Goal: Task Accomplishment & Management: Use online tool/utility

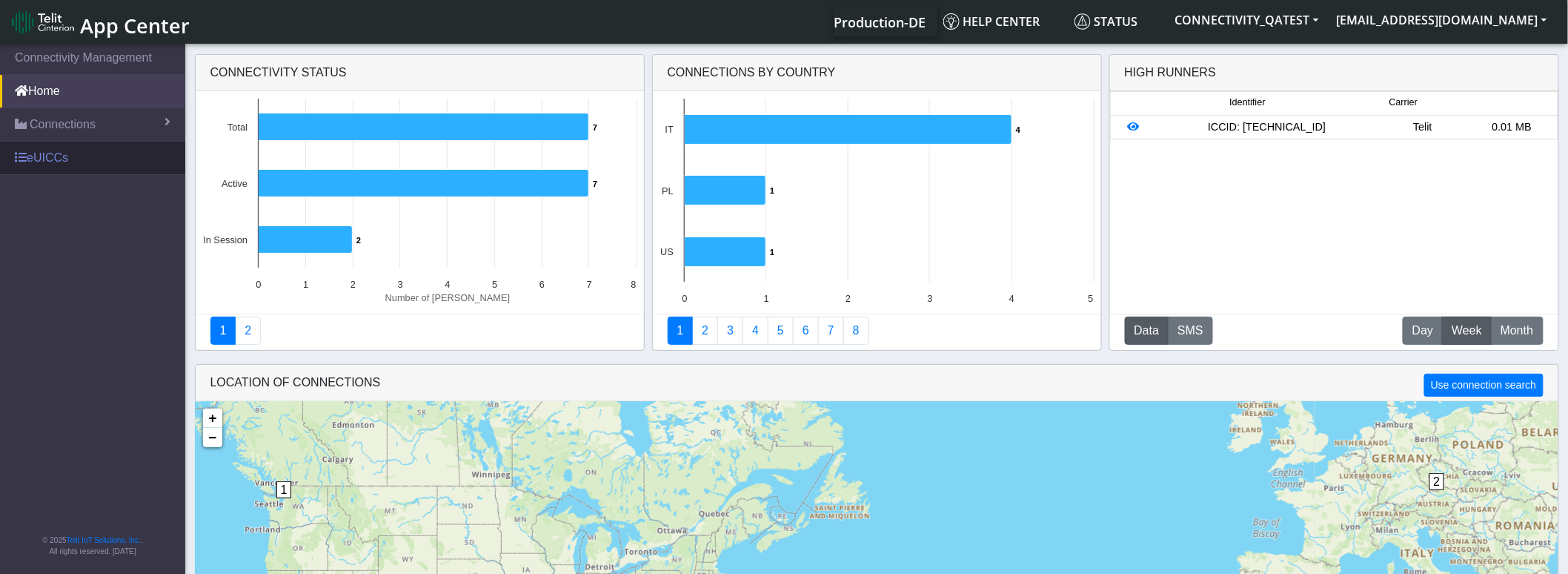
click at [57, 157] on link "eUICCs" at bounding box center [93, 157] width 185 height 33
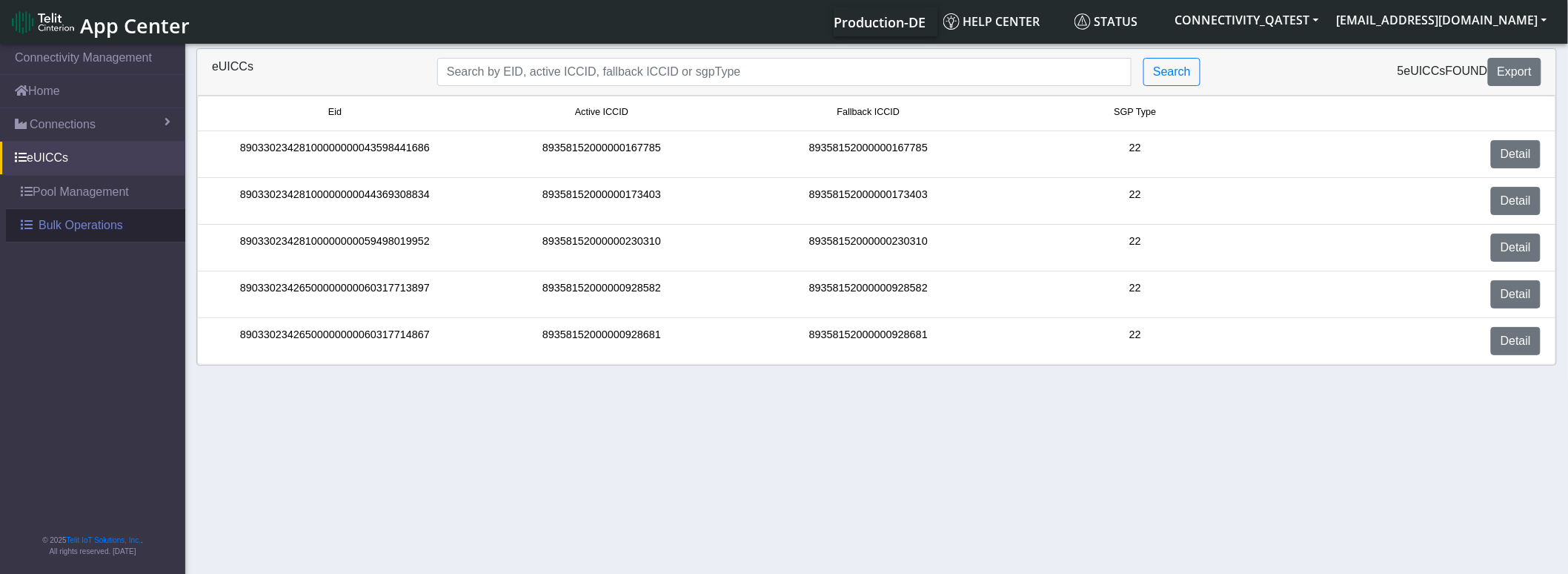
click at [70, 227] on span "Bulk Operations" at bounding box center [81, 225] width 85 height 18
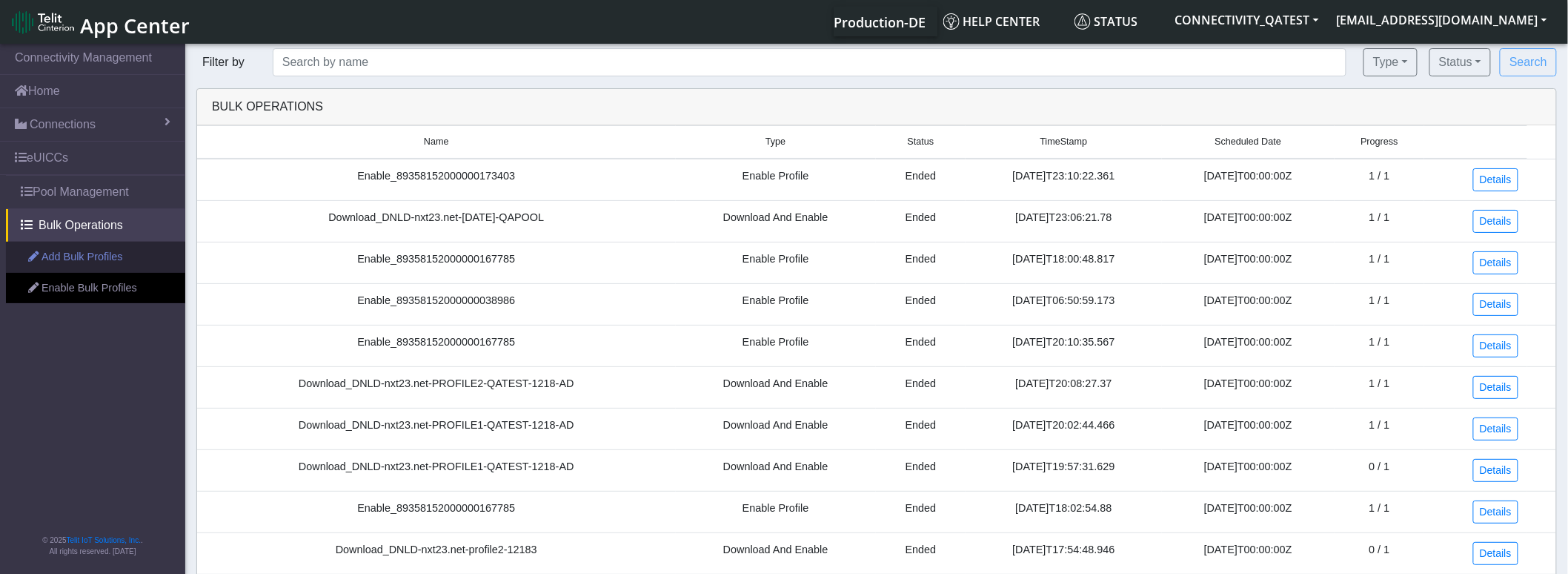
click at [85, 262] on link "Add Bulk Profiles" at bounding box center [96, 256] width 179 height 31
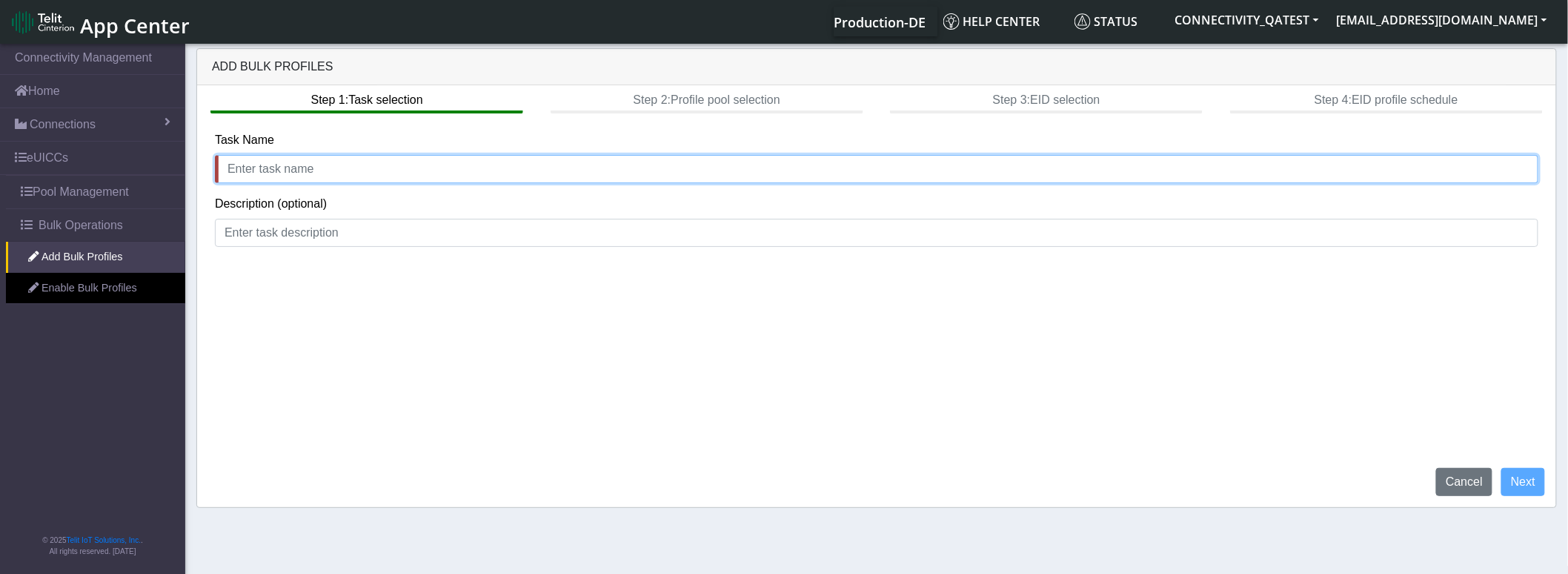
click at [304, 169] on input "text" at bounding box center [877, 168] width 1323 height 28
type input "aaaa"
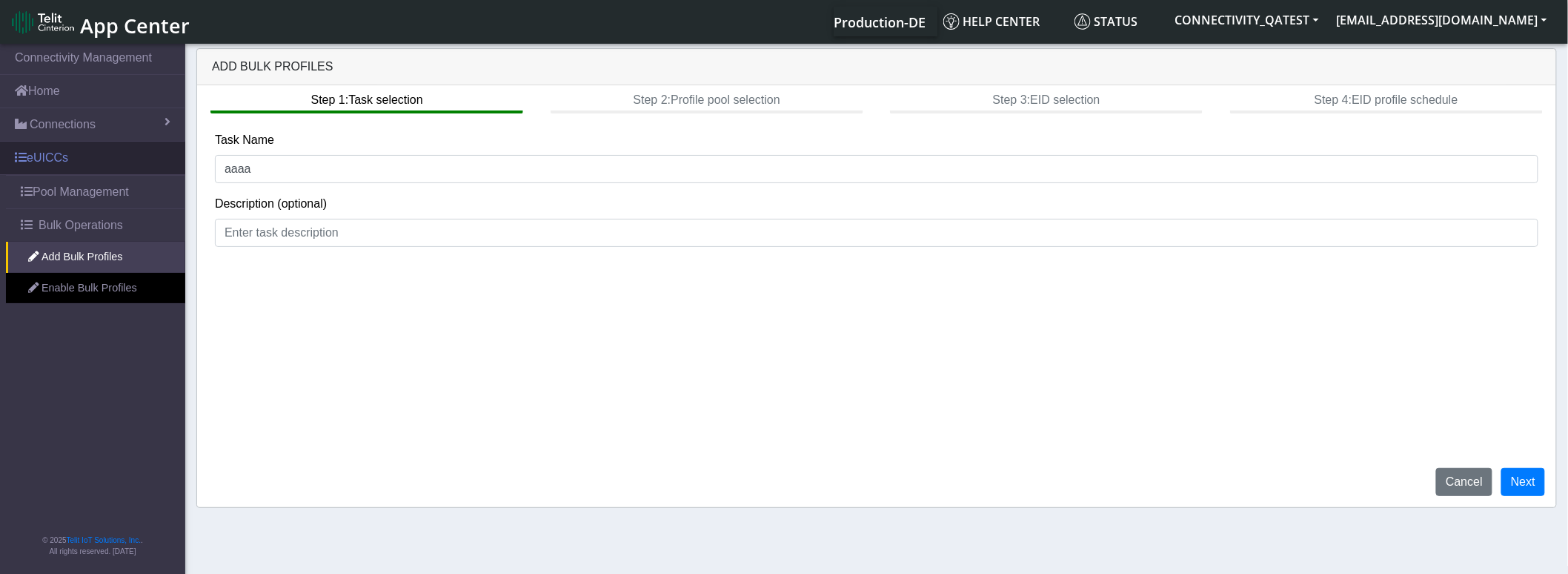
click at [77, 154] on link "eUICCs" at bounding box center [93, 157] width 185 height 33
click at [1542, 478] on button "Next" at bounding box center [1523, 481] width 44 height 28
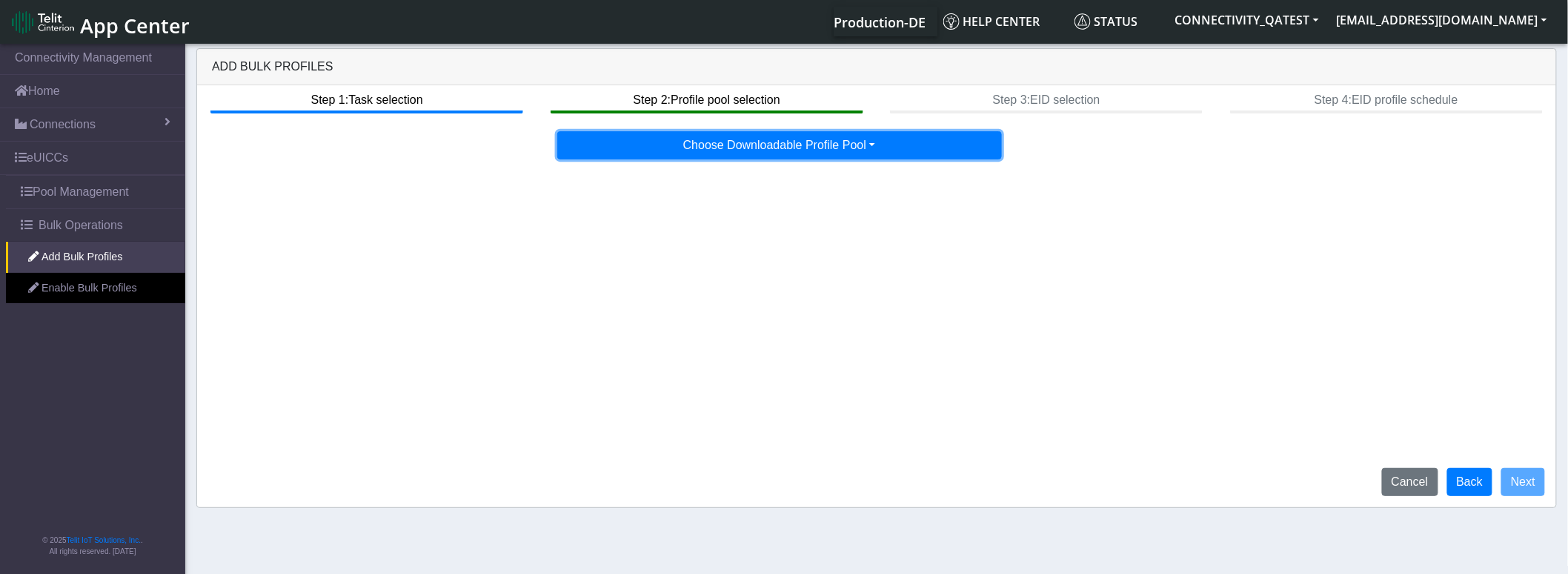
click at [843, 151] on button "Choose Downloadable Profile Pool" at bounding box center [779, 145] width 444 height 28
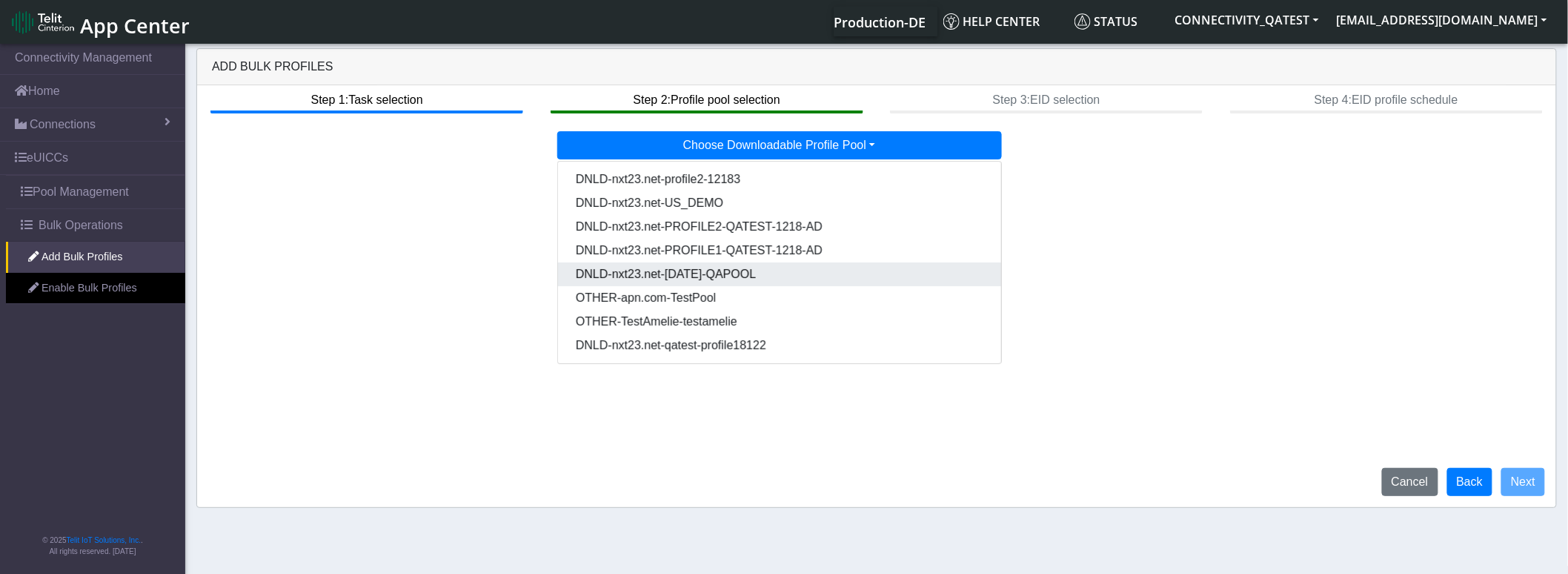
click at [736, 276] on Poold365ce97-c0c4-44c1-b444-9d087032a570-dropdown "DNLD-nxt23.net-MAR04-QAPOOL" at bounding box center [779, 274] width 443 height 24
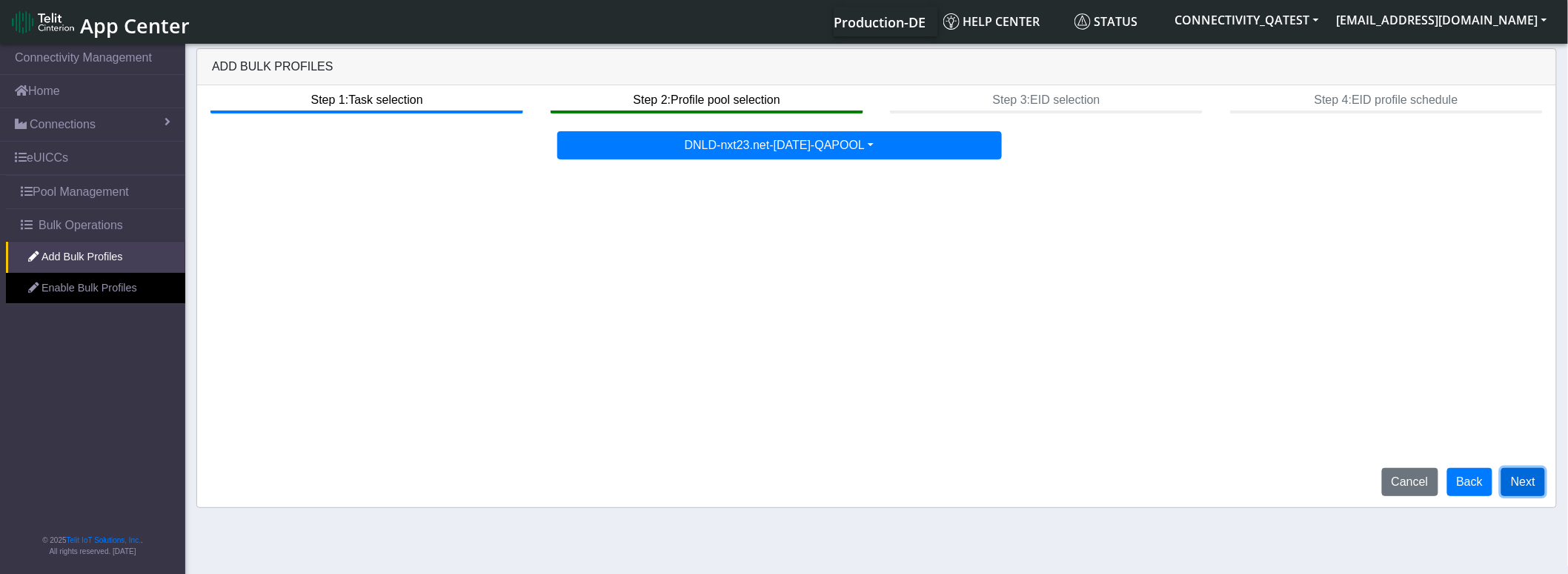
click at [1519, 475] on button "Next" at bounding box center [1523, 481] width 44 height 28
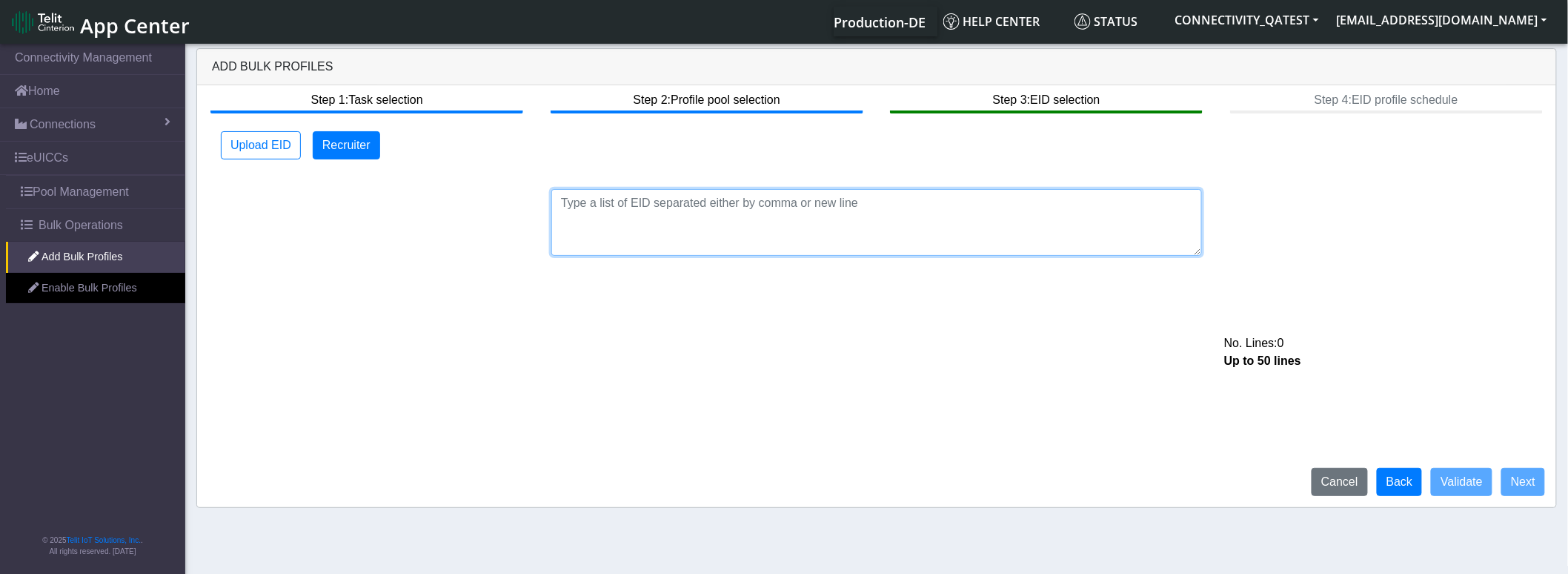
click at [666, 207] on textarea at bounding box center [876, 222] width 651 height 67
paste textarea "89033023426500000000060317714867"
type textarea "89033023426500000000060317714867"
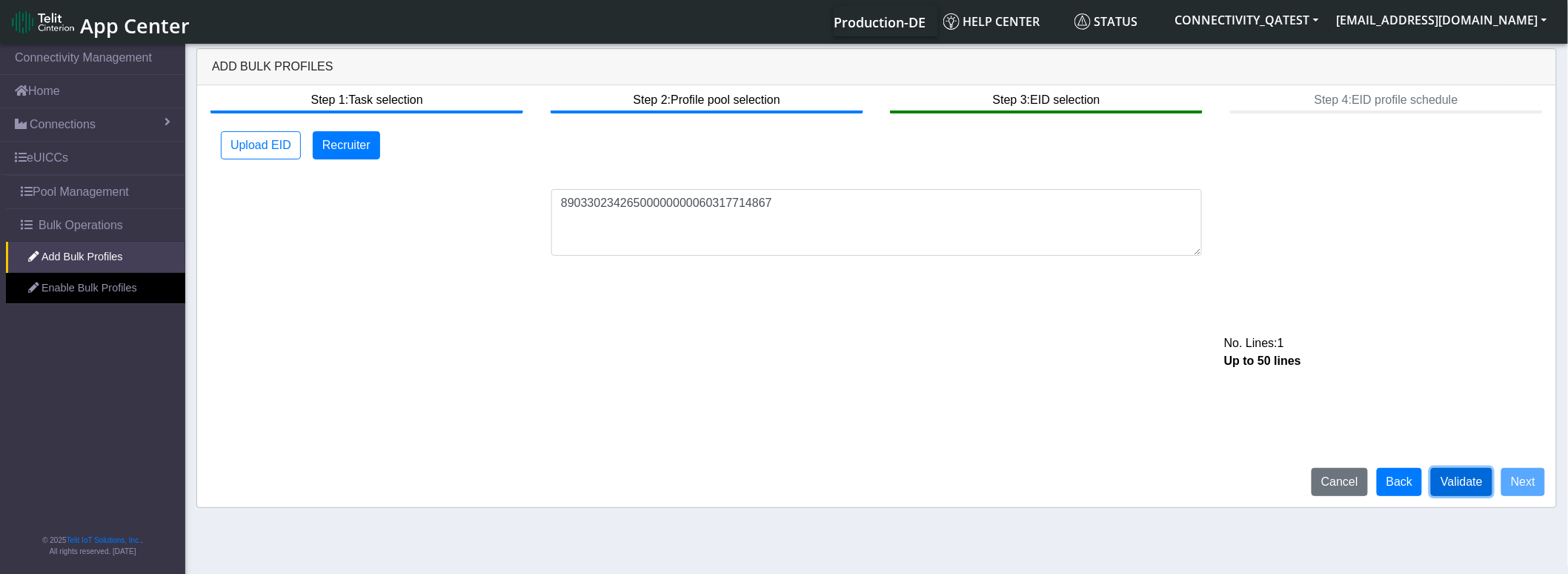
click at [1478, 483] on button "Validate" at bounding box center [1461, 481] width 62 height 28
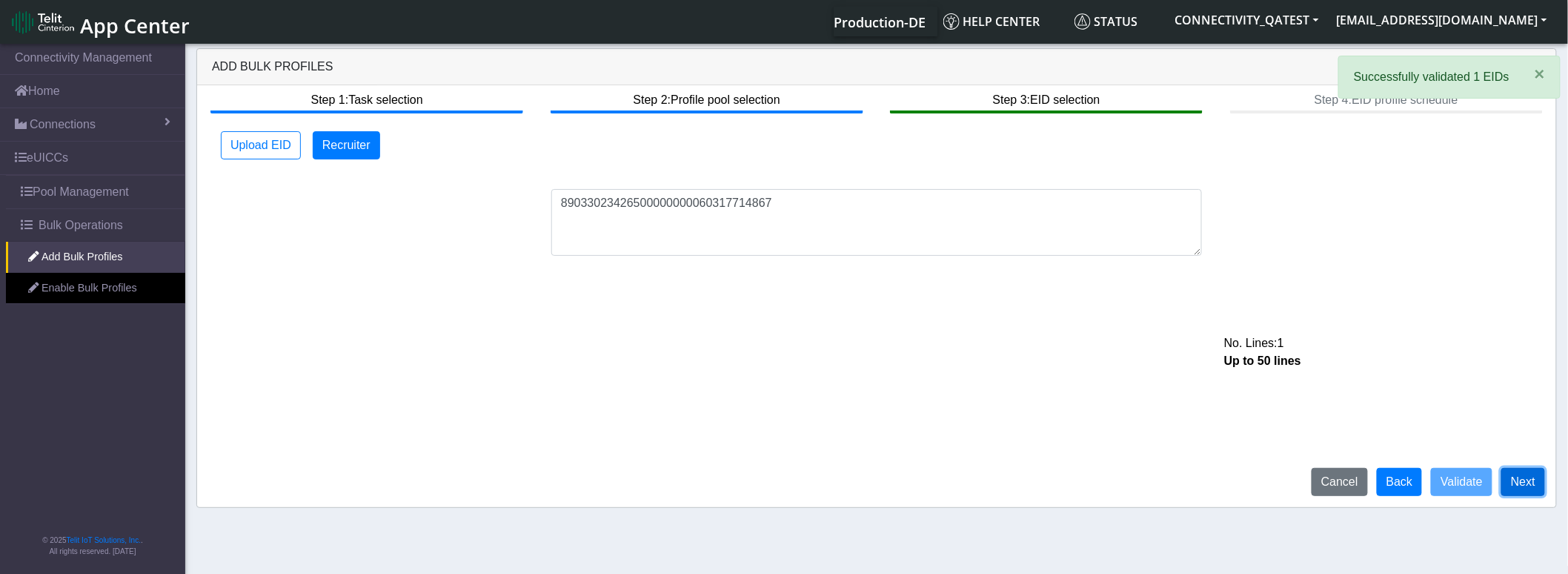
click at [1524, 484] on button "Next" at bounding box center [1523, 481] width 44 height 28
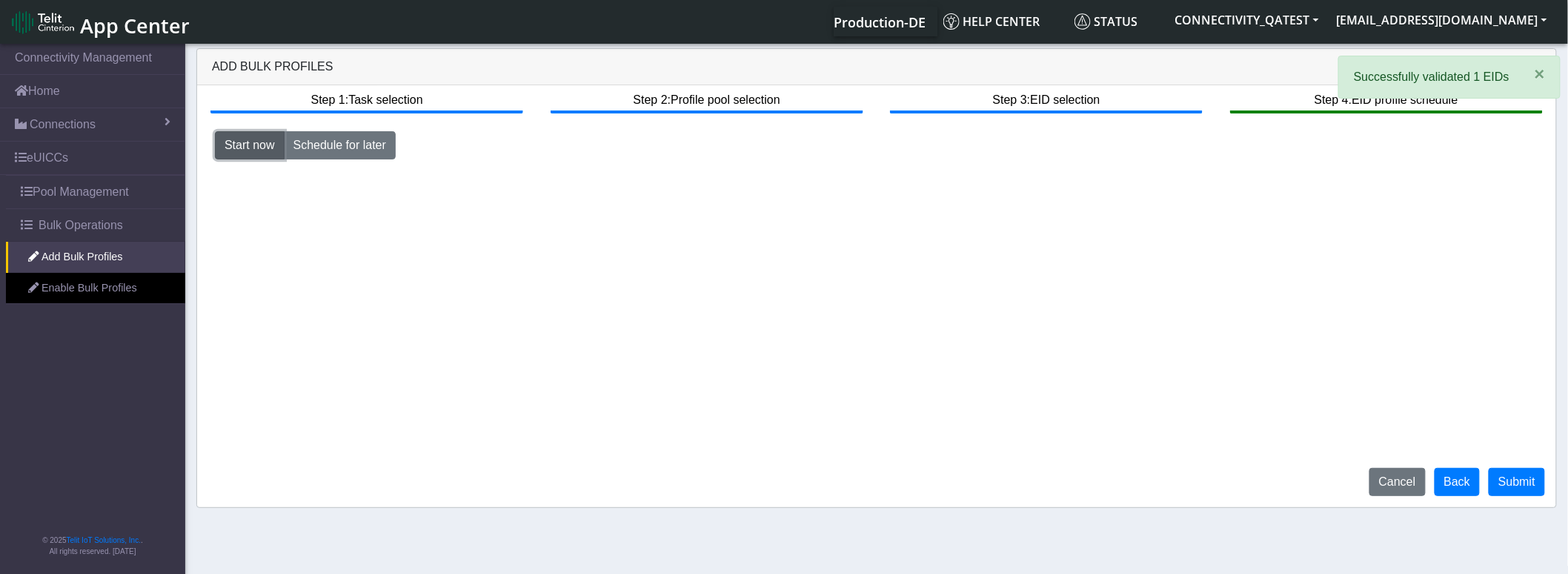
click at [255, 138] on button "Start now" at bounding box center [250, 145] width 70 height 28
click at [1507, 482] on button "Submit" at bounding box center [1516, 481] width 57 height 28
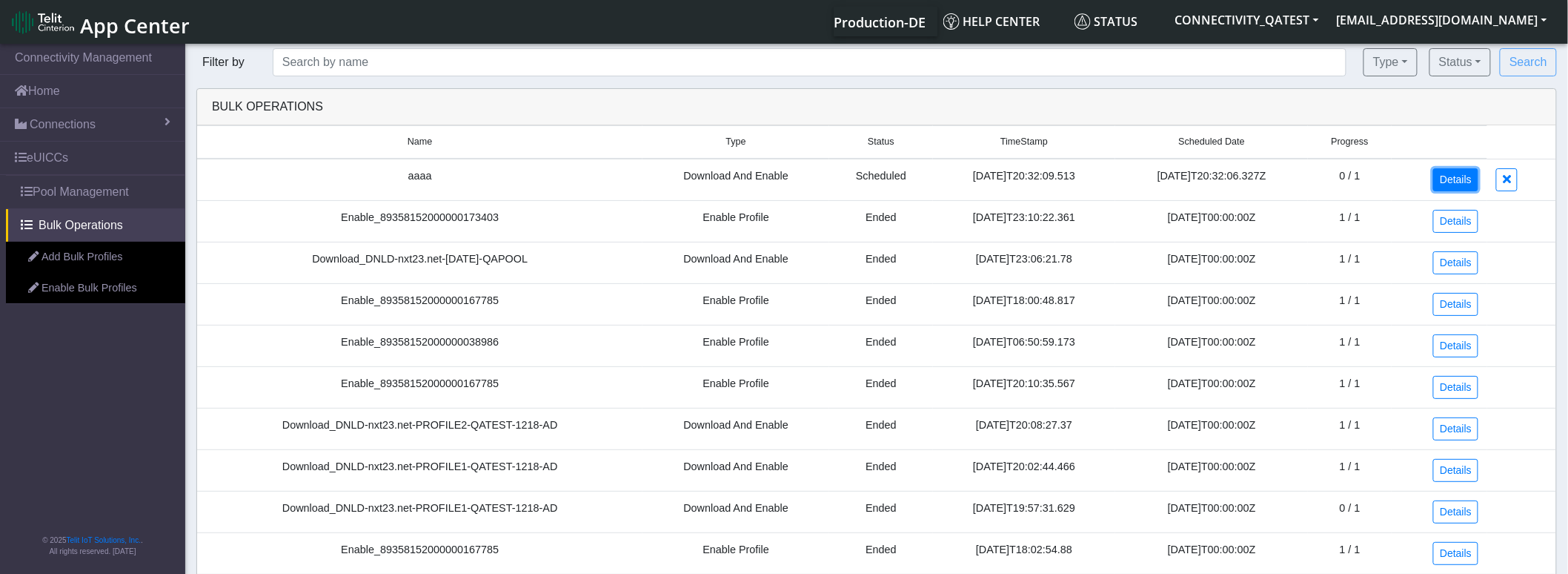
click at [1452, 178] on link "Details" at bounding box center [1454, 179] width 45 height 23
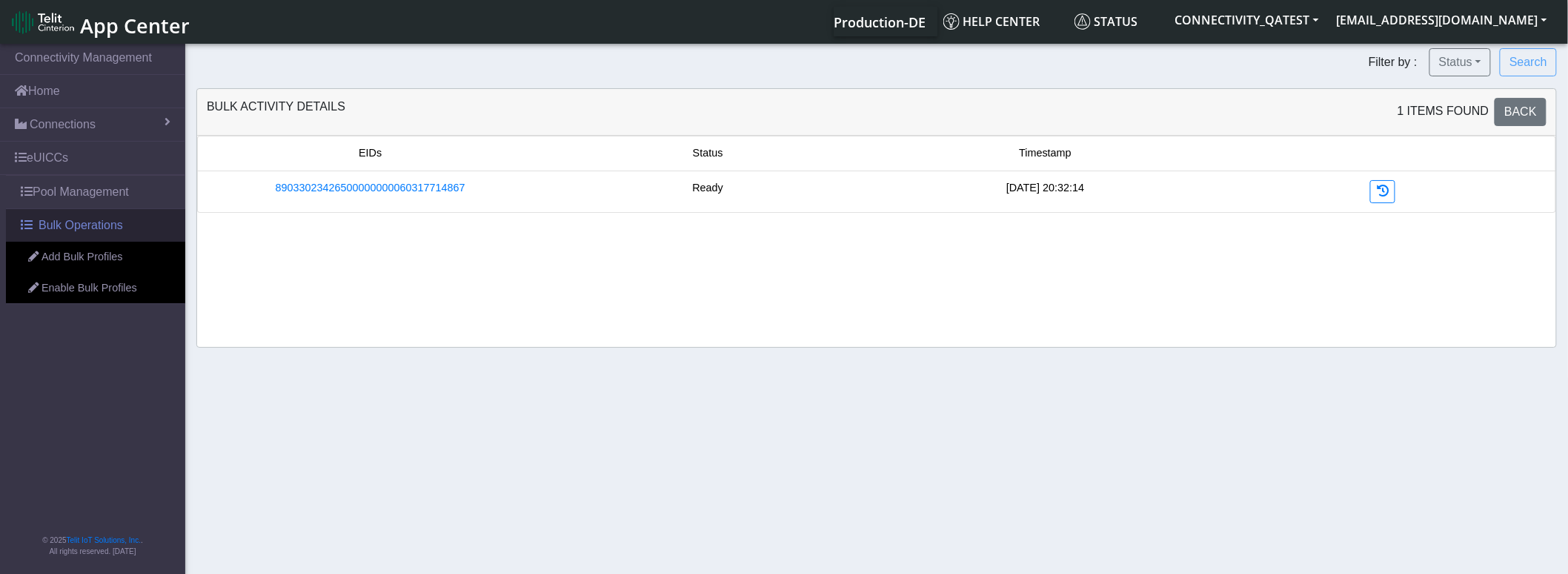
click at [94, 224] on span "Bulk Operations" at bounding box center [81, 225] width 85 height 18
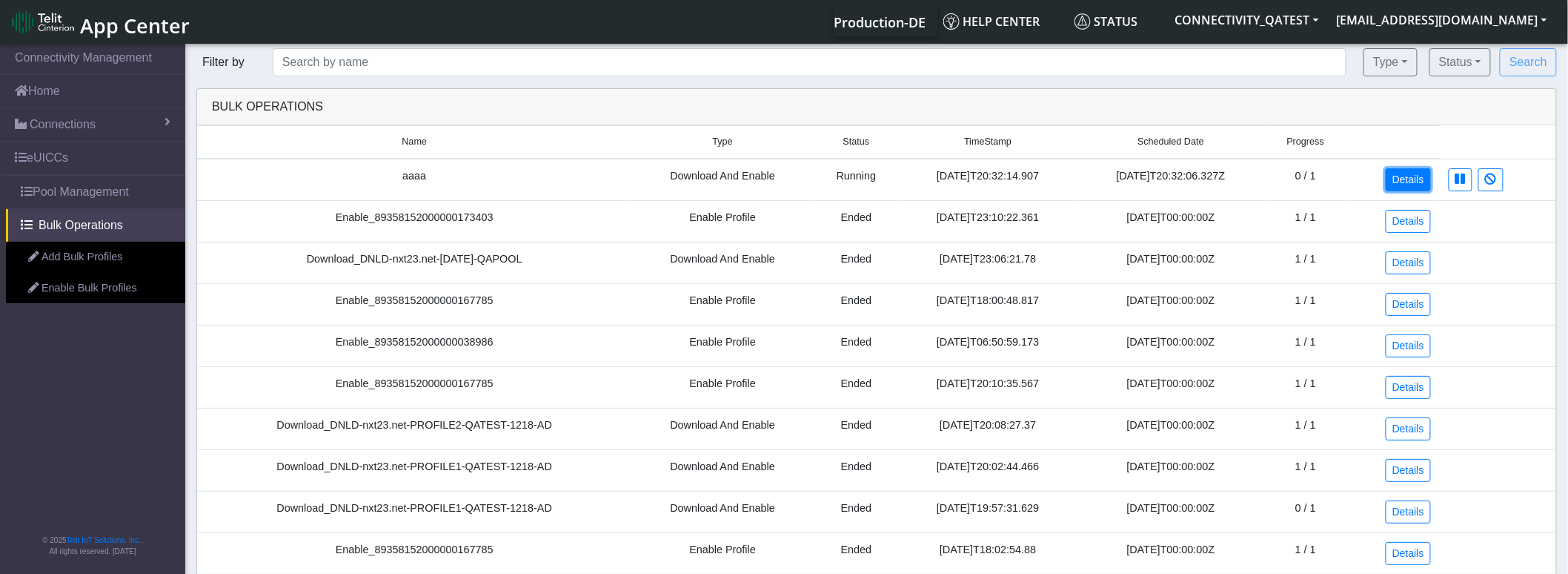
click at [1418, 180] on link "Details" at bounding box center [1408, 179] width 45 height 23
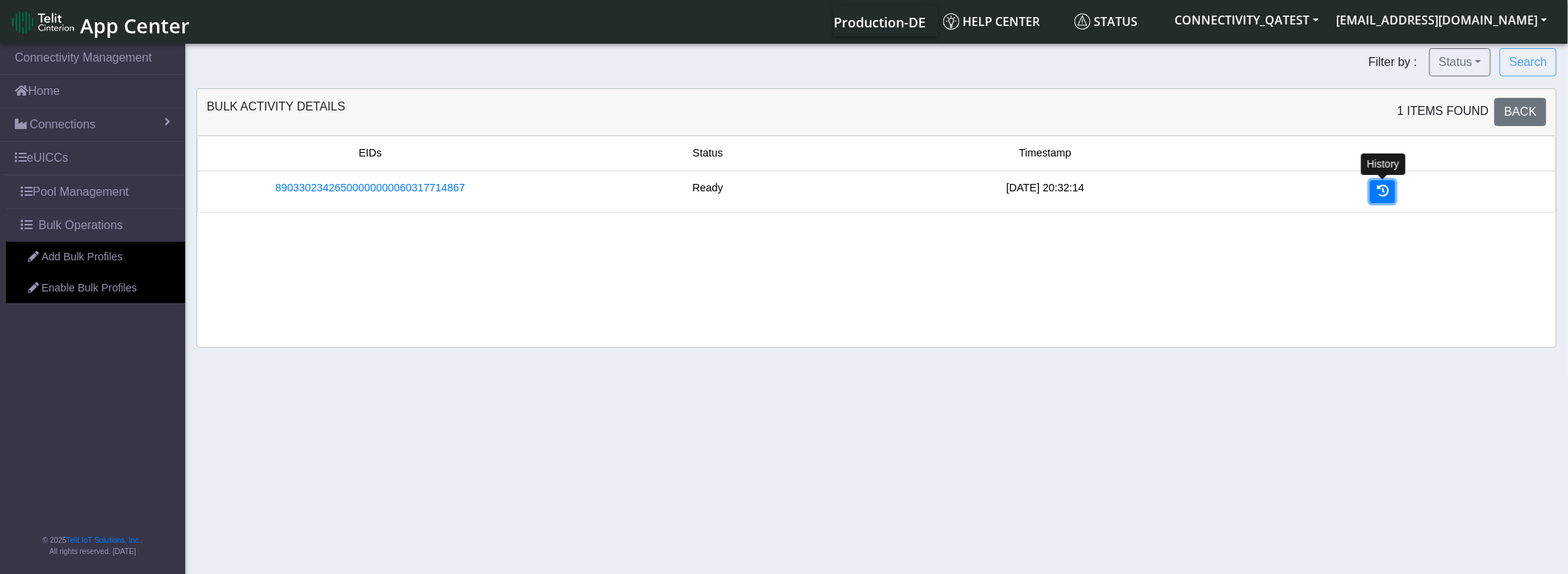
click at [1377, 190] on icon at bounding box center [1383, 190] width 12 height 12
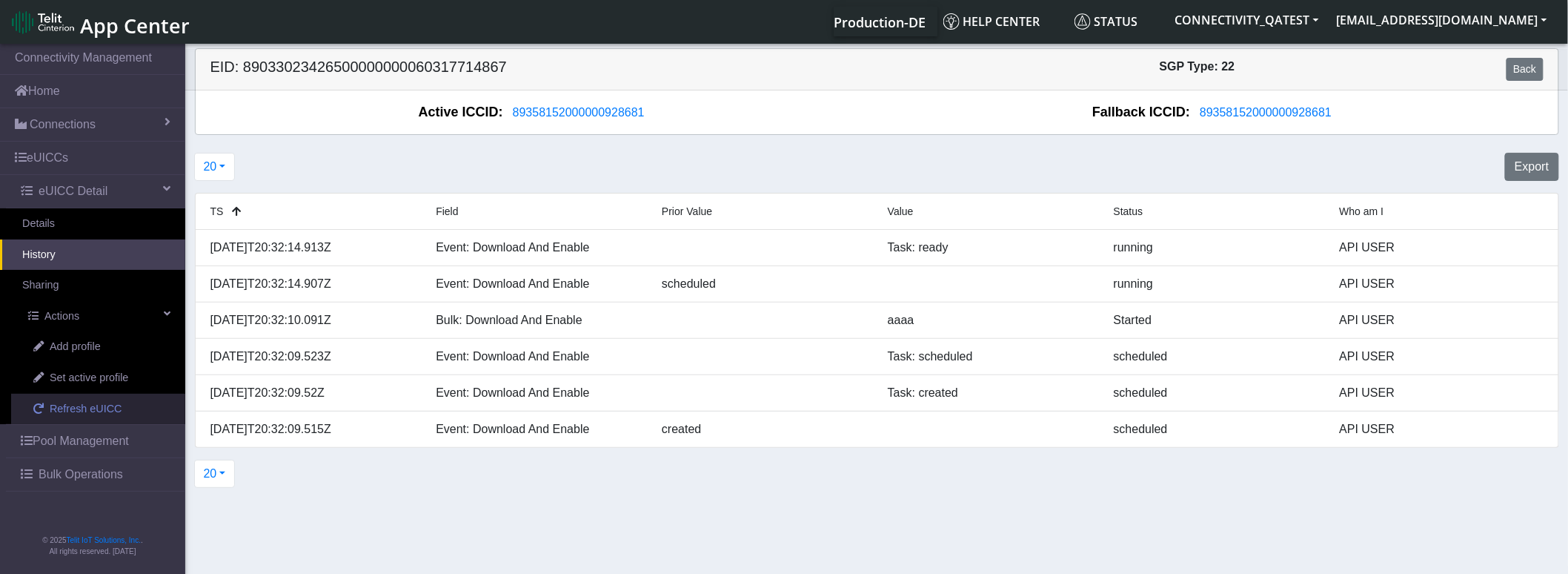
click at [109, 410] on span "Refresh eUICC" at bounding box center [86, 409] width 73 height 16
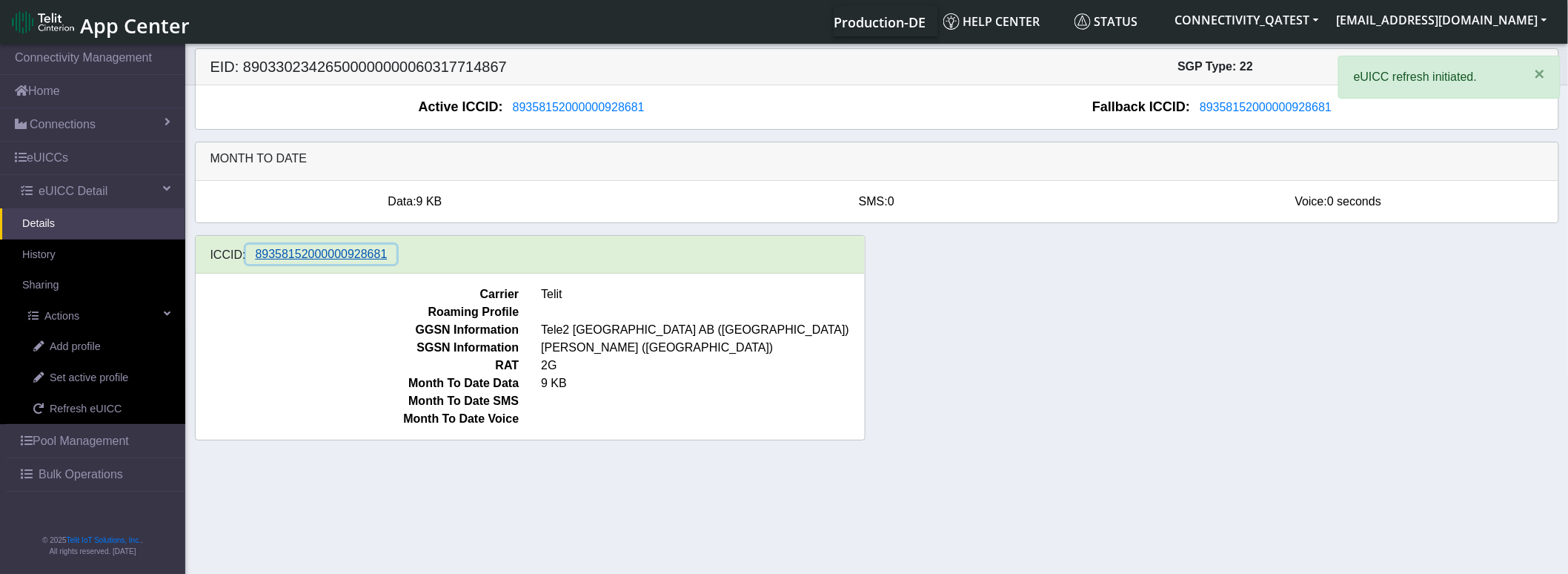
click at [353, 256] on span "89358152000000928681" at bounding box center [322, 253] width 131 height 13
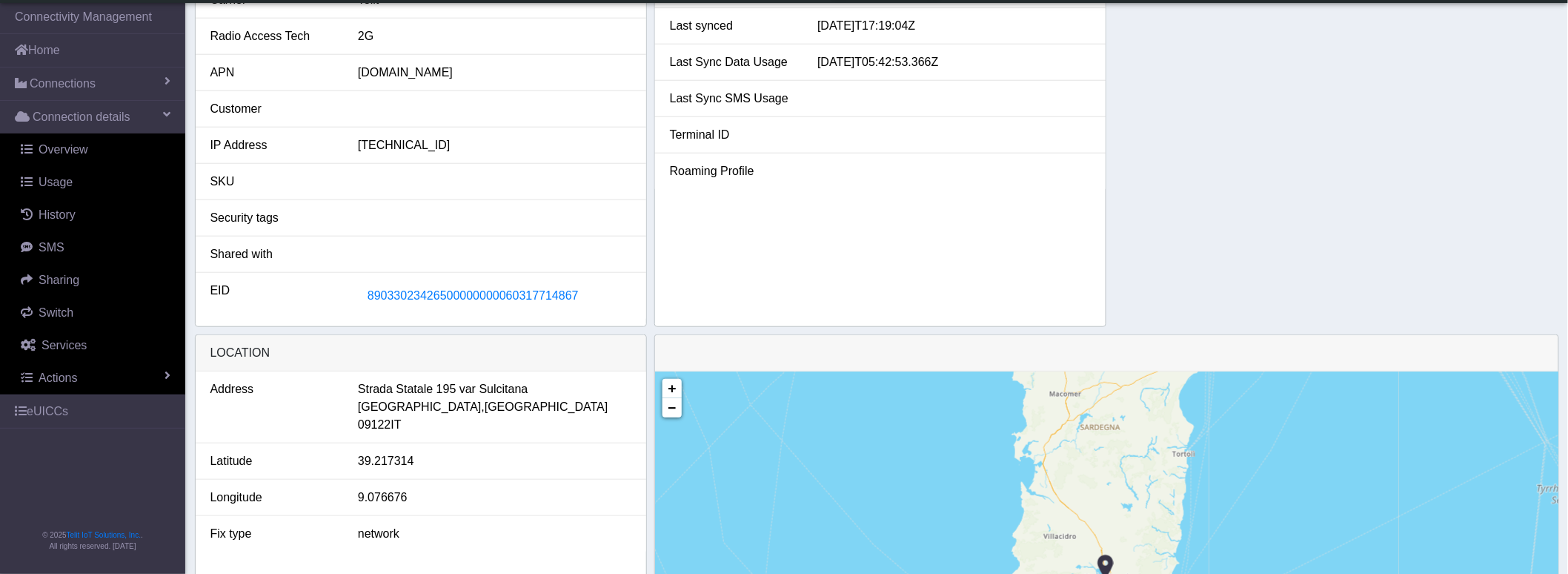
scroll to position [329, 0]
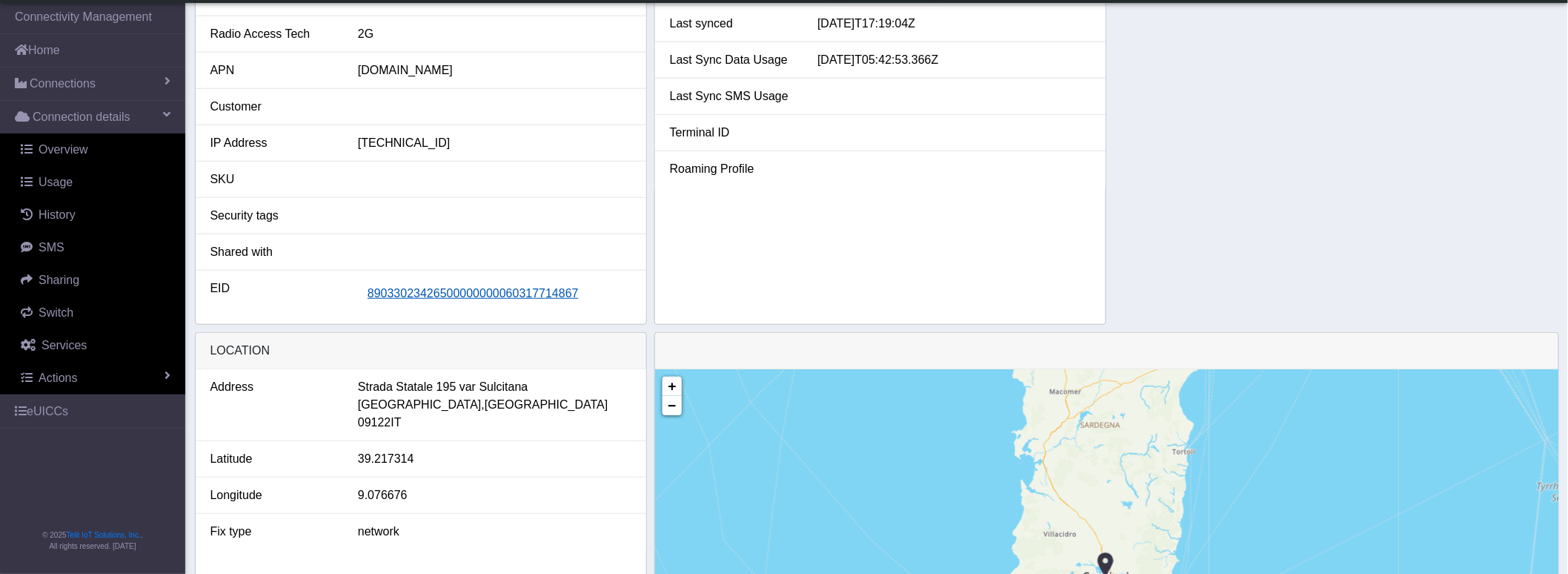
click at [534, 302] on button "89033023426500000000060317714867" at bounding box center [472, 293] width 230 height 28
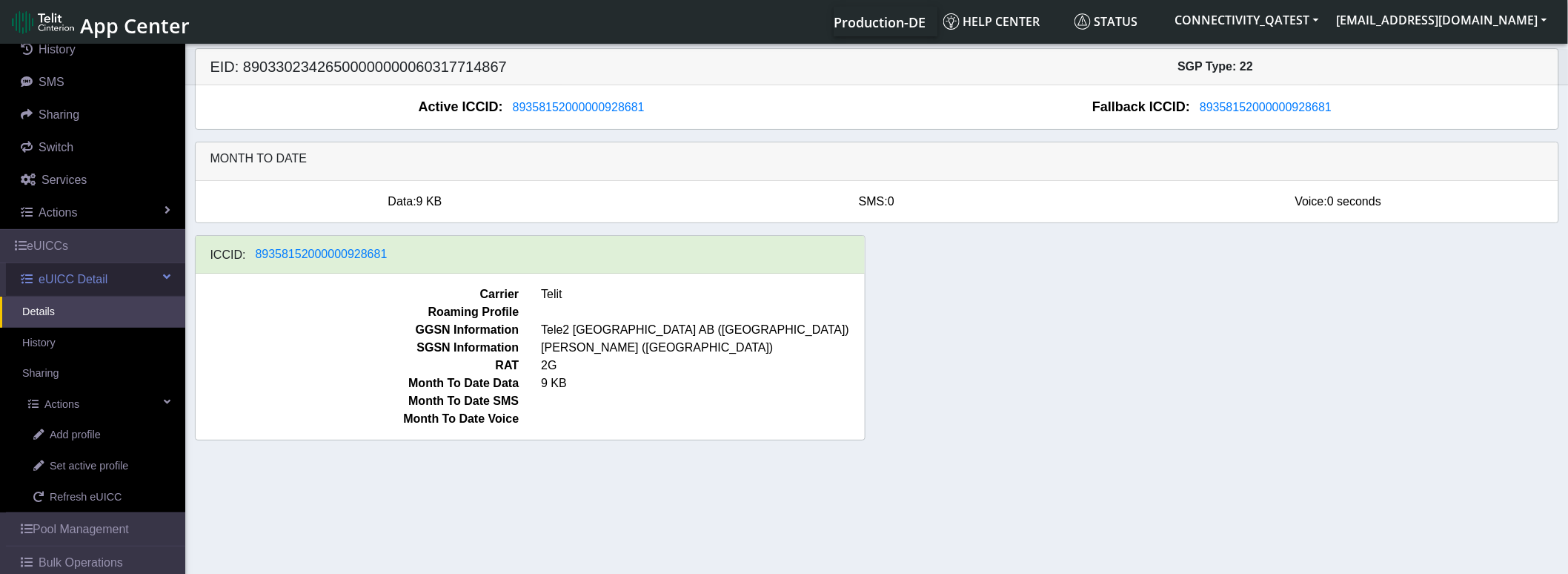
scroll to position [247, 0]
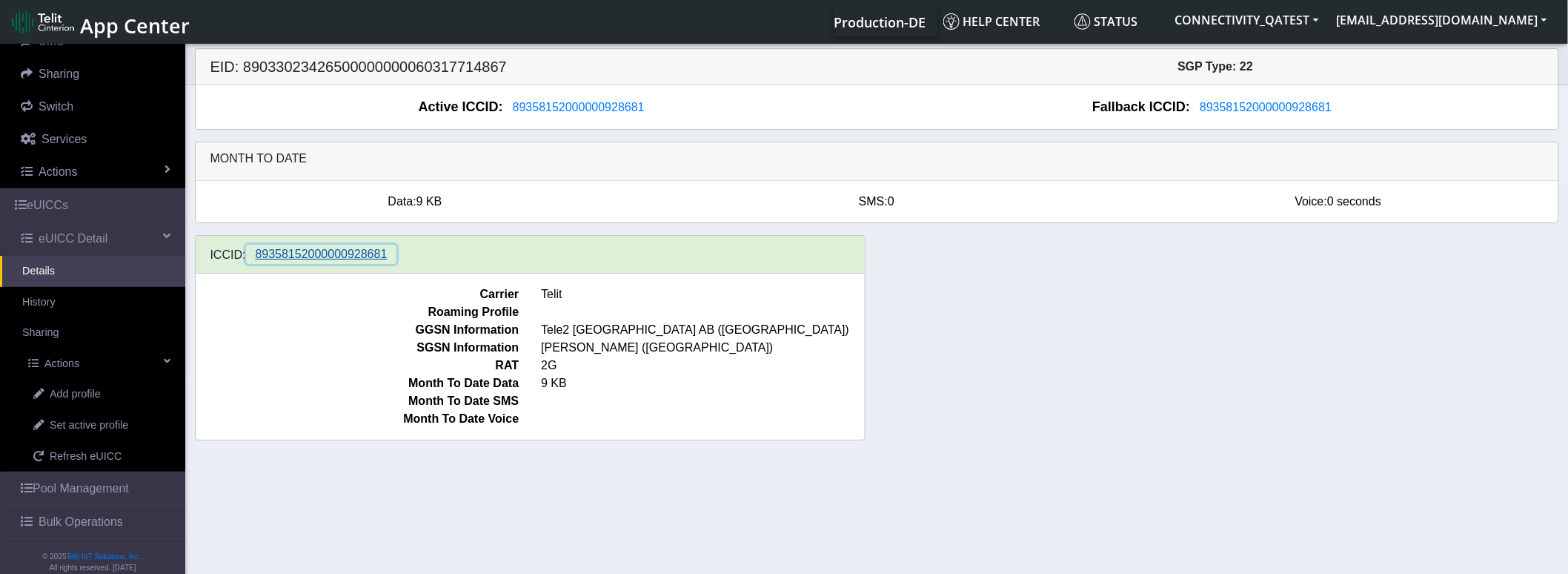
click at [337, 252] on span "89358152000000928681" at bounding box center [322, 253] width 131 height 13
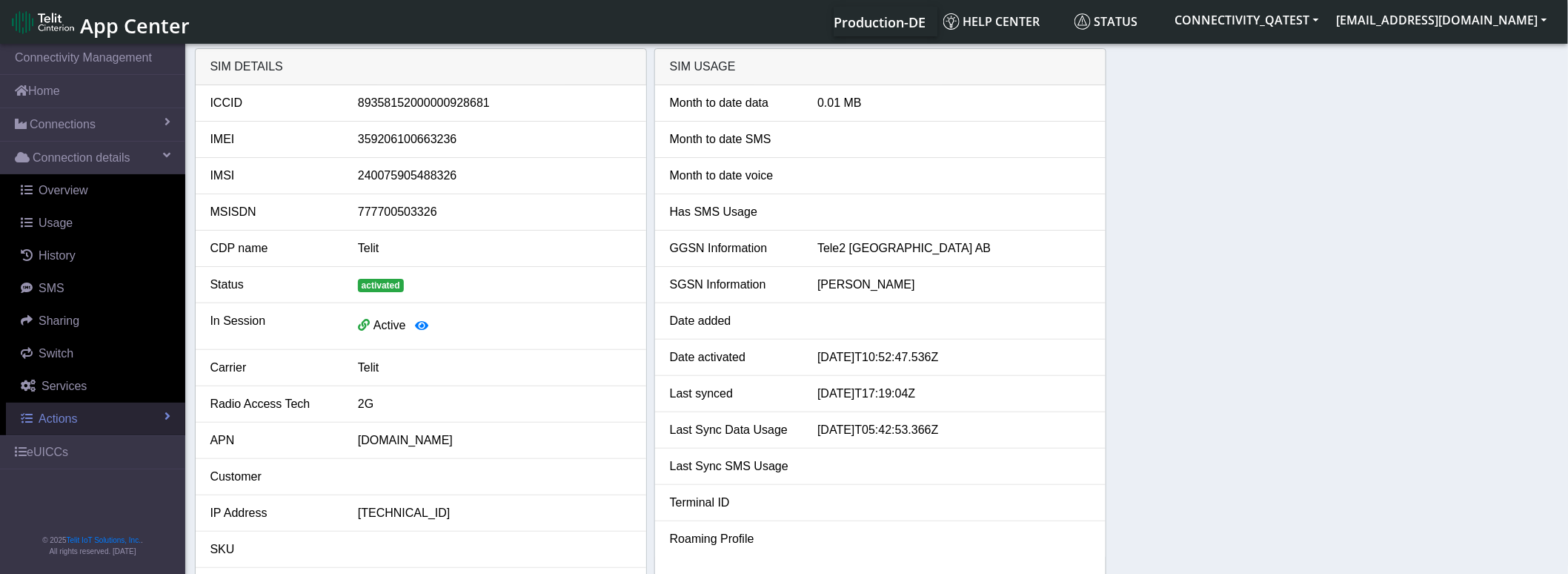
click at [61, 416] on span "Actions" at bounding box center [58, 418] width 39 height 13
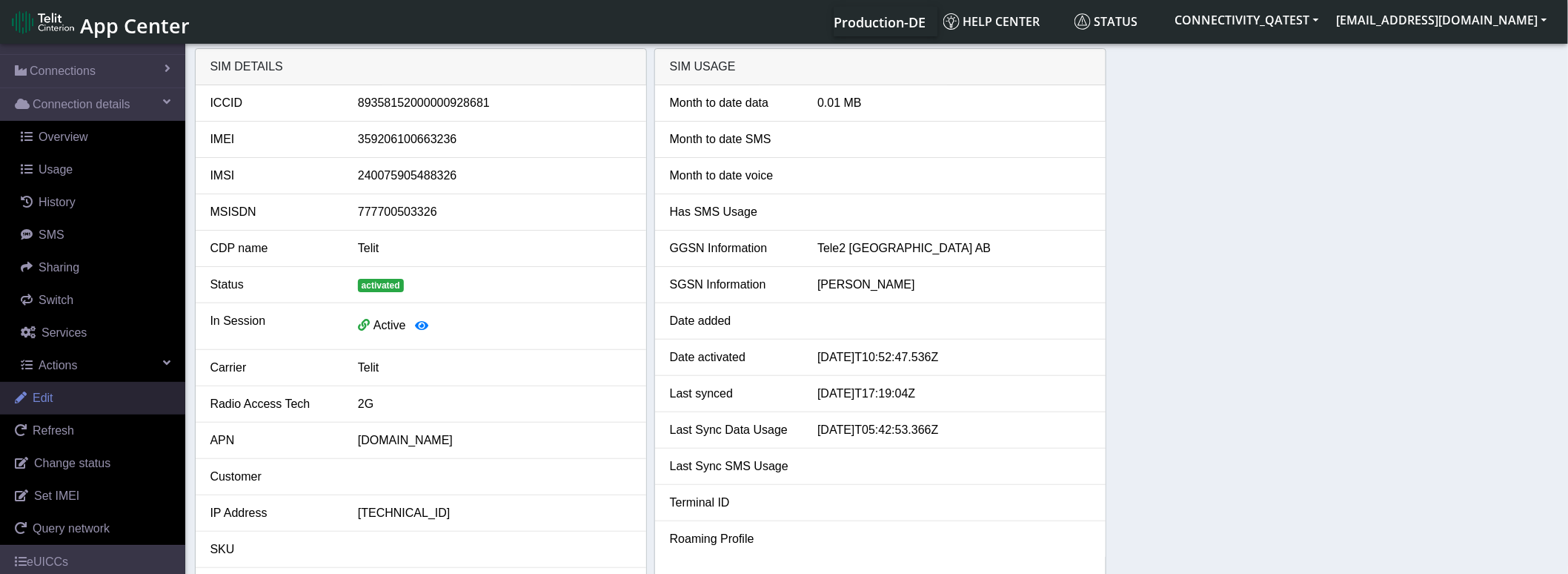
scroll to position [83, 0]
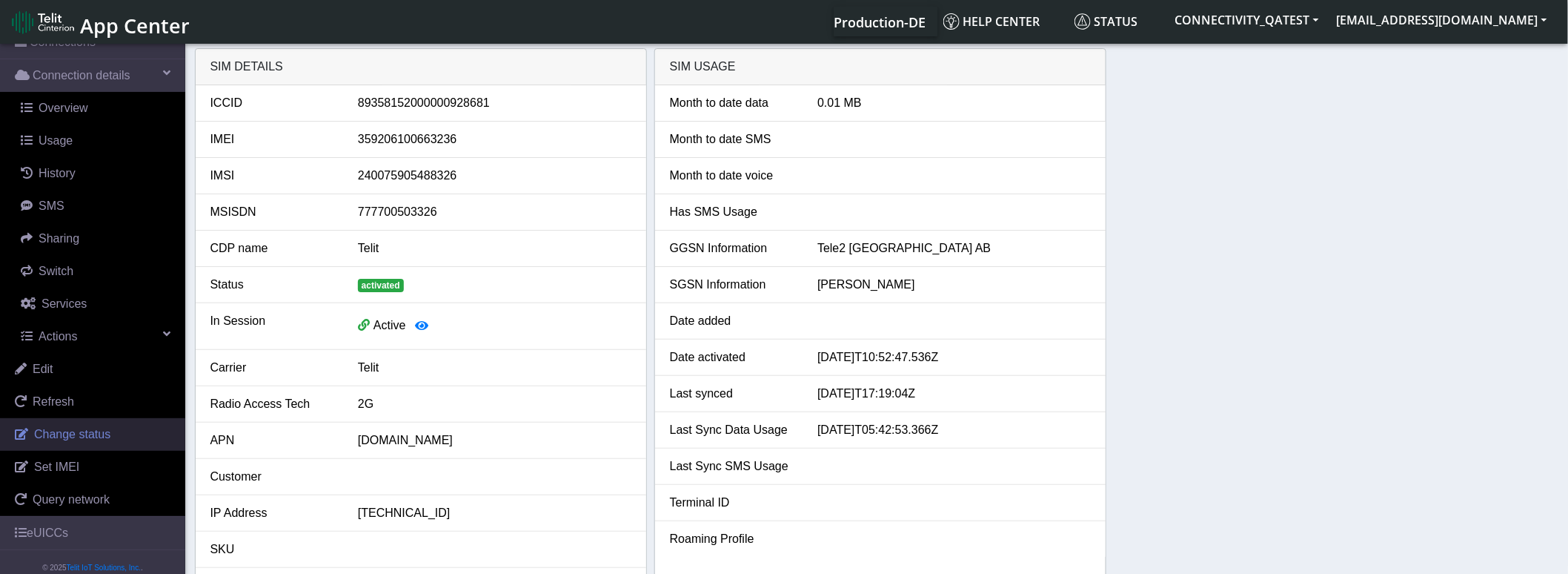
click at [106, 434] on span "Change status" at bounding box center [72, 433] width 77 height 13
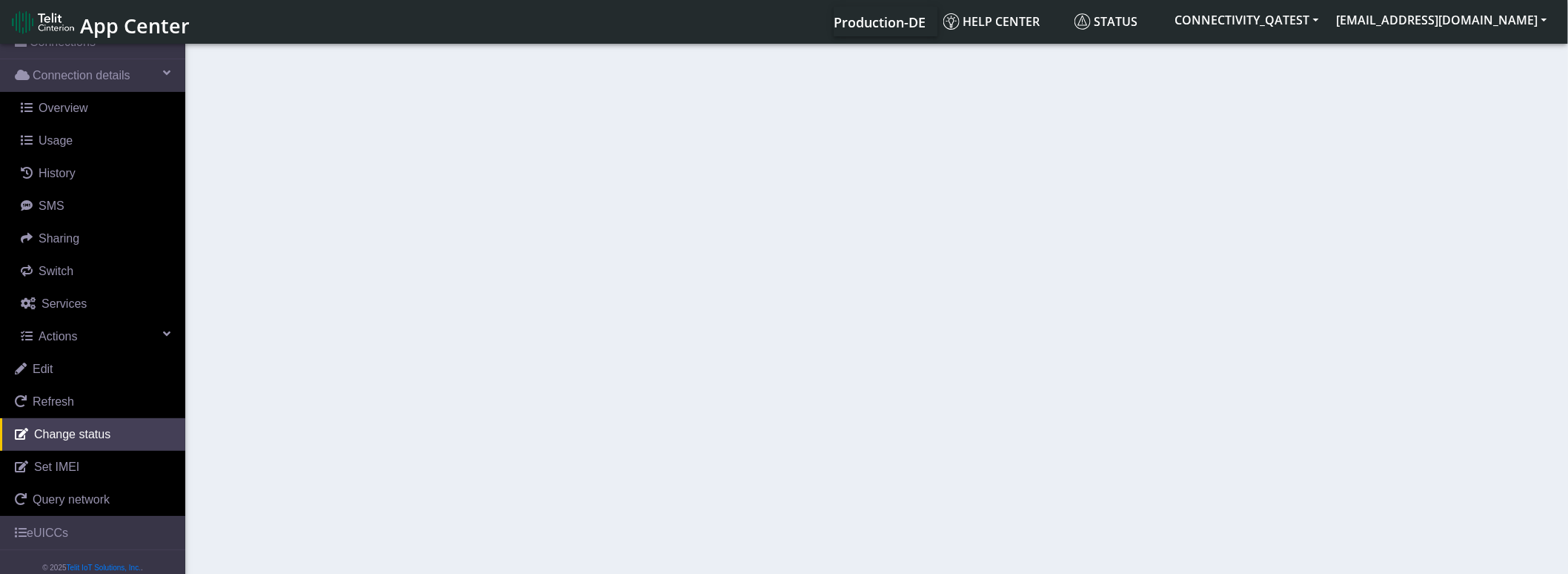
select select "activated"
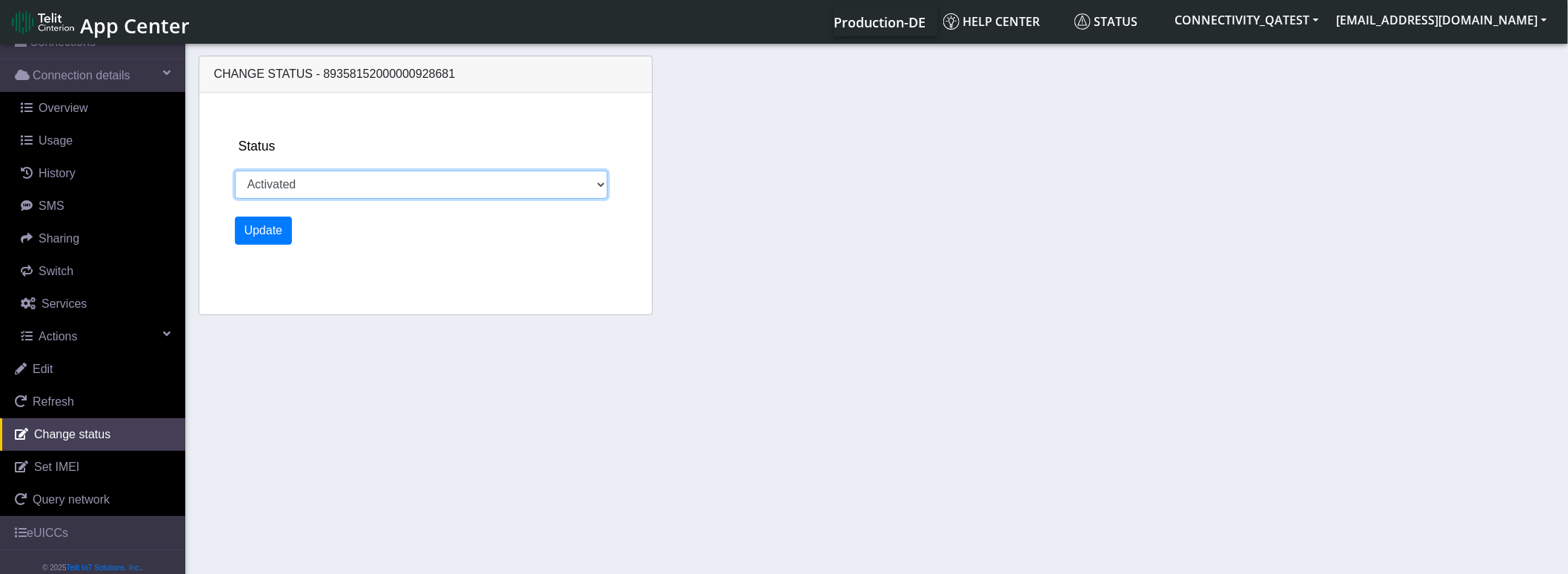
click at [444, 186] on select "Activated Deactivated" at bounding box center [421, 184] width 373 height 28
click at [361, 192] on select "Activated Deactivated" at bounding box center [421, 184] width 373 height 28
click at [429, 182] on select "Activated Deactivated" at bounding box center [421, 184] width 373 height 28
click at [125, 30] on span "App Center" at bounding box center [134, 26] width 110 height 28
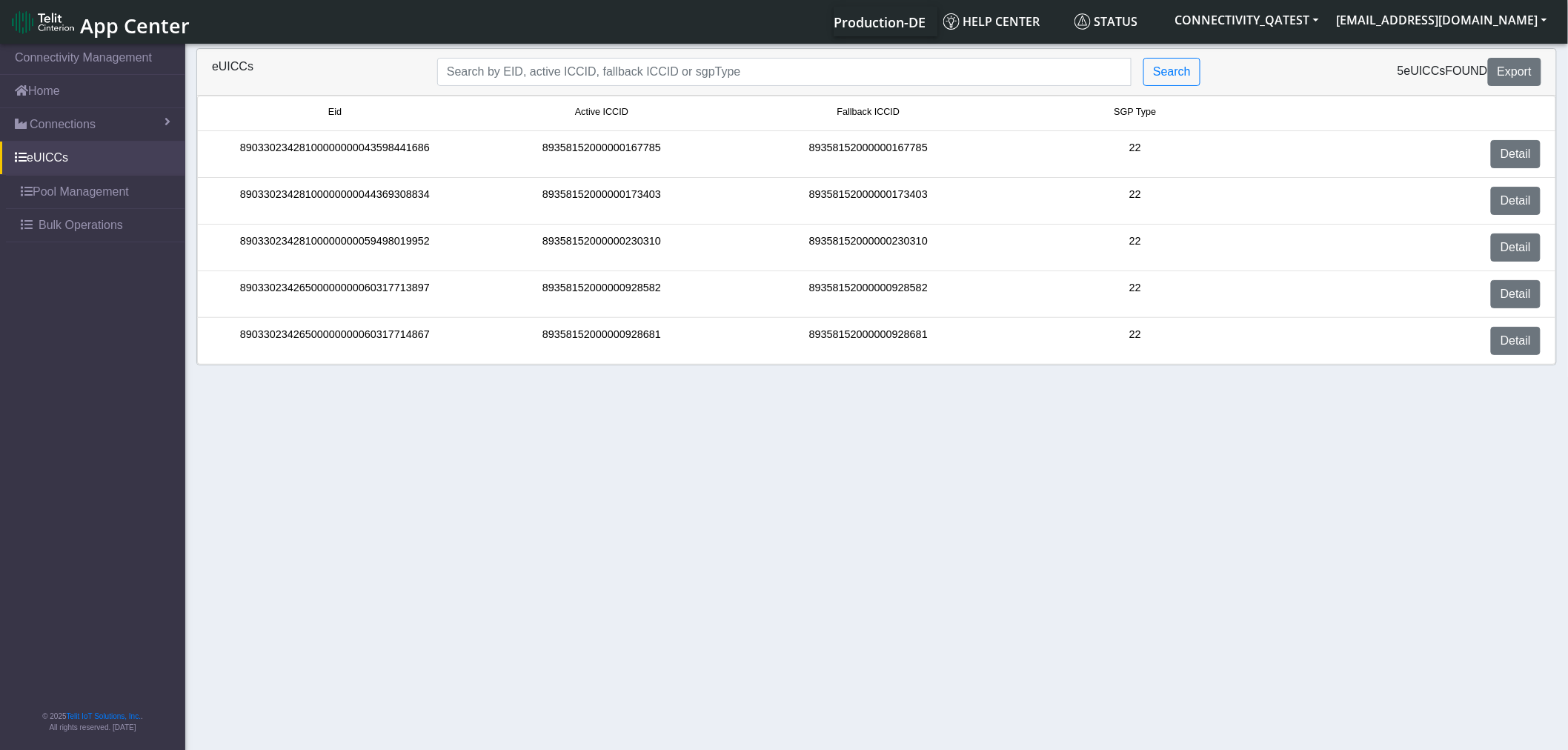
click at [350, 337] on div "89033023426500000000060317714867" at bounding box center [335, 341] width 267 height 28
copy div "89033023426500000000060317714867"
